Goal: Task Accomplishment & Management: Complete application form

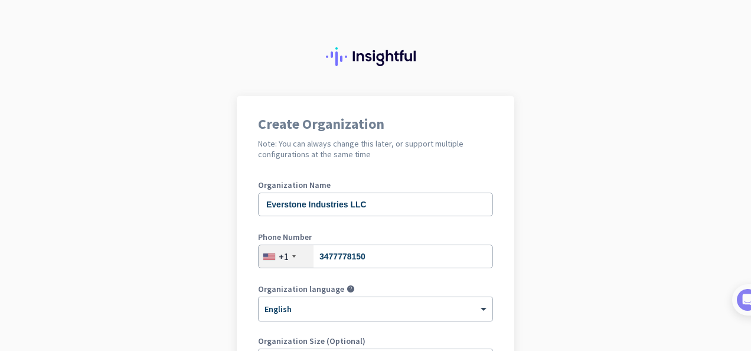
click at [598, 265] on app-onboarding-organization "Create Organization Note: You can always change this later, or support multiple…" at bounding box center [375, 334] width 751 height 476
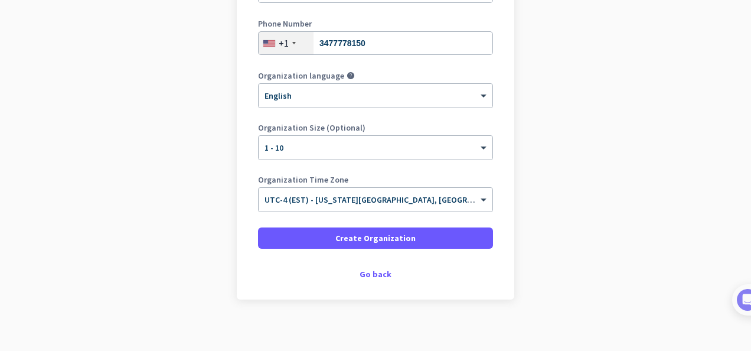
scroll to position [216, 0]
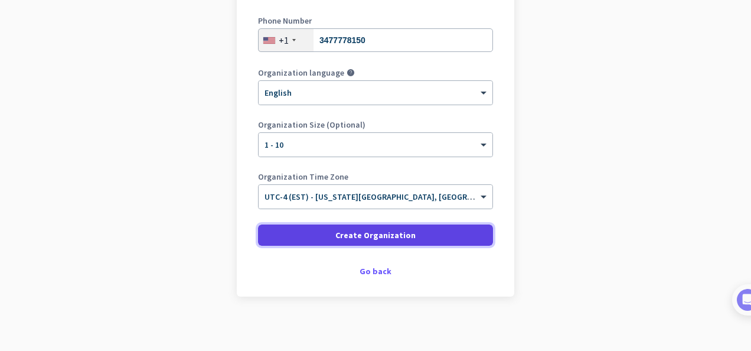
click at [383, 232] on span "Create Organization" at bounding box center [375, 235] width 80 height 12
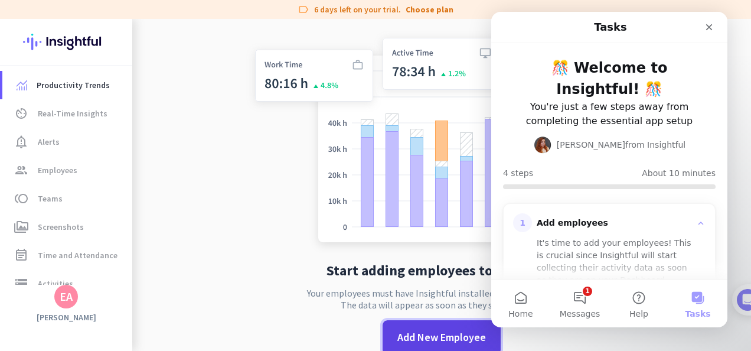
click at [434, 339] on span "Add New Employee" at bounding box center [441, 337] width 89 height 15
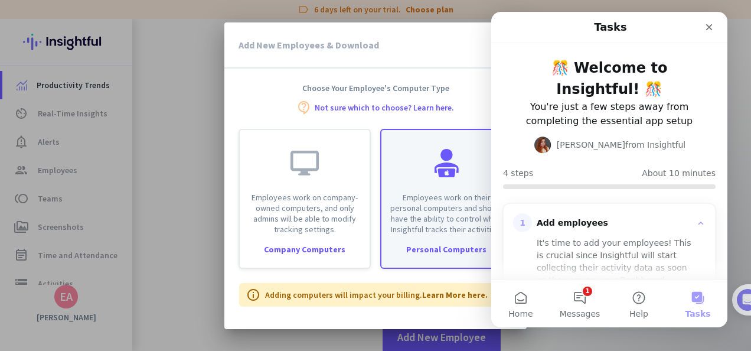
click at [423, 253] on div "Personal Computers" at bounding box center [447, 249] width 130 height 8
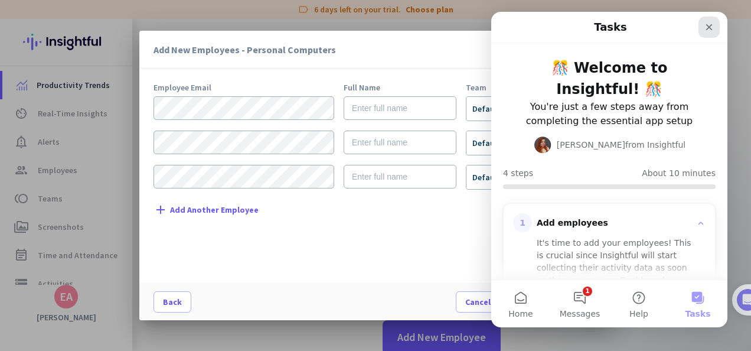
click at [711, 27] on icon "Close" at bounding box center [709, 26] width 9 height 9
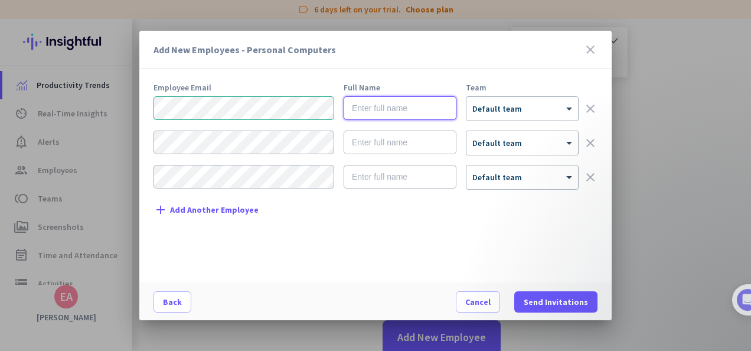
click at [367, 115] on input "text" at bounding box center [400, 108] width 113 height 24
type input "Maria Delima Dela Cuz"
click at [449, 57] on div "Add New Employees - Personal Computers close" at bounding box center [375, 50] width 473 height 38
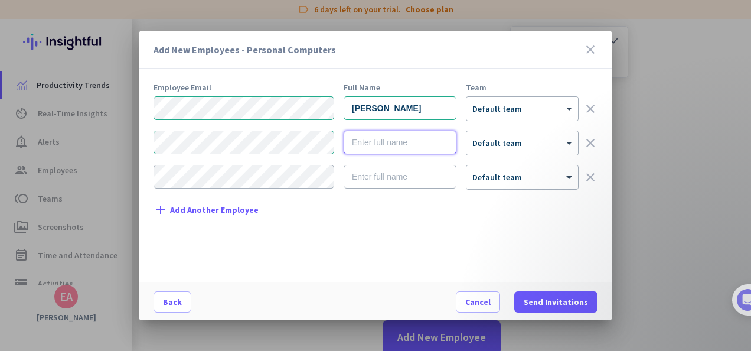
click at [374, 141] on input "text" at bounding box center [400, 143] width 113 height 24
click at [359, 221] on div "Employee Email Full Name Team Maria Delima Dela Cuz × Default team clear × Defa…" at bounding box center [381, 176] width 454 height 187
click at [377, 142] on input "text" at bounding box center [400, 143] width 113 height 24
type input "Jamaica Andrea Valdez Higoy"
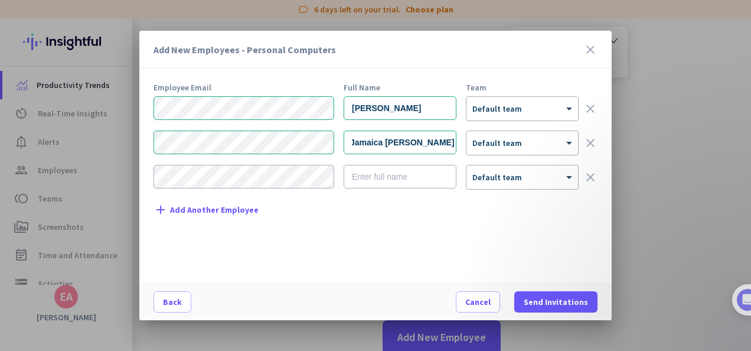
scroll to position [0, 0]
click at [427, 258] on div "Employee Email Full Name Team Maria Delima Dela Cuz × Default team clear Jamaic…" at bounding box center [381, 176] width 454 height 187
click at [557, 298] on span "Send Invitations" at bounding box center [556, 302] width 64 height 12
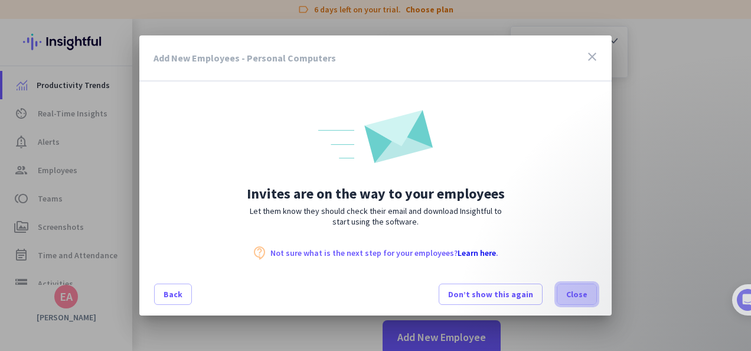
click at [571, 293] on span "Close" at bounding box center [576, 294] width 21 height 12
